Goal: Task Accomplishment & Management: Manage account settings

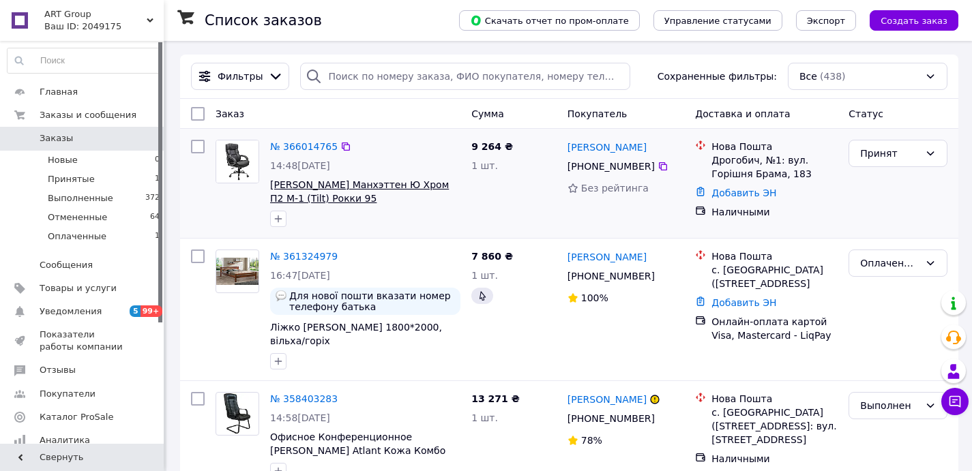
drag, startPoint x: 366, startPoint y: 195, endPoint x: 343, endPoint y: 196, distance: 23.2
click at [343, 196] on span "[PERSON_NAME] Манхэттен Ю Хром П2 M-1 (Tilt) Рокки 95" at bounding box center [365, 191] width 190 height 27
copy span "95"
click at [318, 143] on link "№ 366014765" at bounding box center [304, 146] width 68 height 11
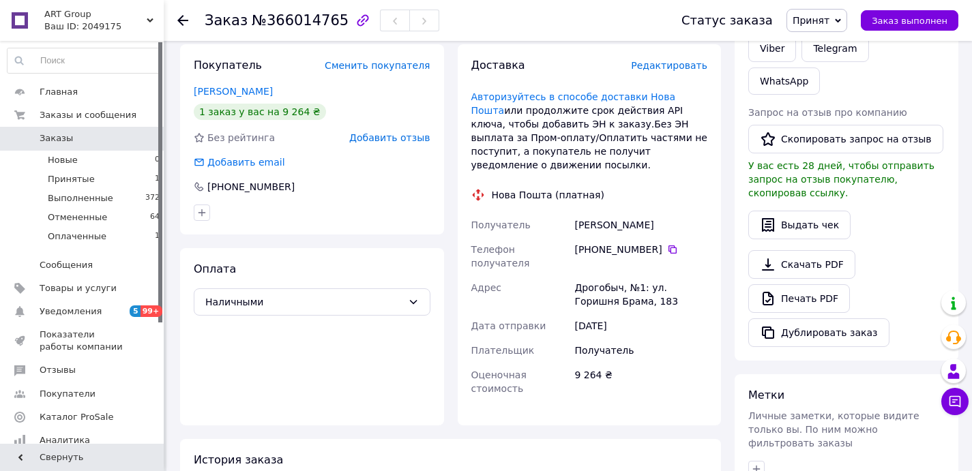
scroll to position [247, 0]
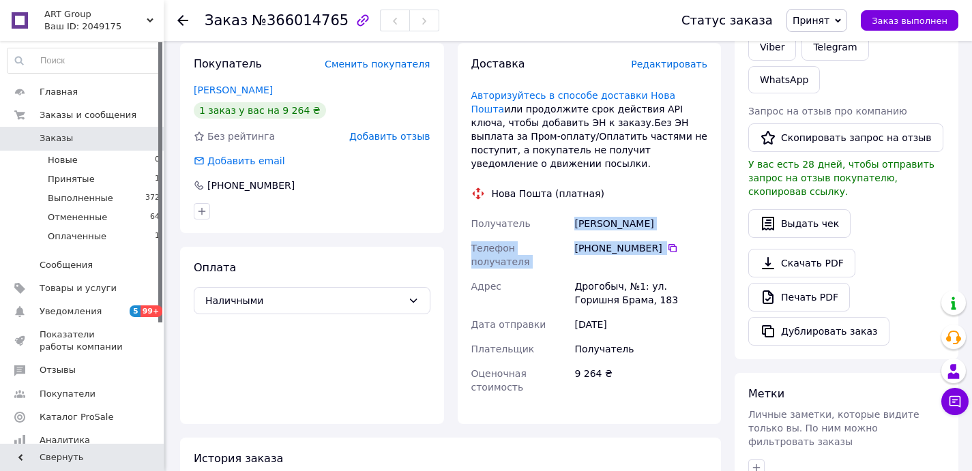
drag, startPoint x: 688, startPoint y: 234, endPoint x: 575, endPoint y: 210, distance: 115.1
click at [575, 211] on div "Получатель [PERSON_NAME] Телефон получателя [PHONE_NUMBER]   Адрес [STREET_ADDR…" at bounding box center [590, 305] width 242 height 188
copy div "[PERSON_NAME] Телефон получателя [PHONE_NUMBER]"
